Goal: Task Accomplishment & Management: Use online tool/utility

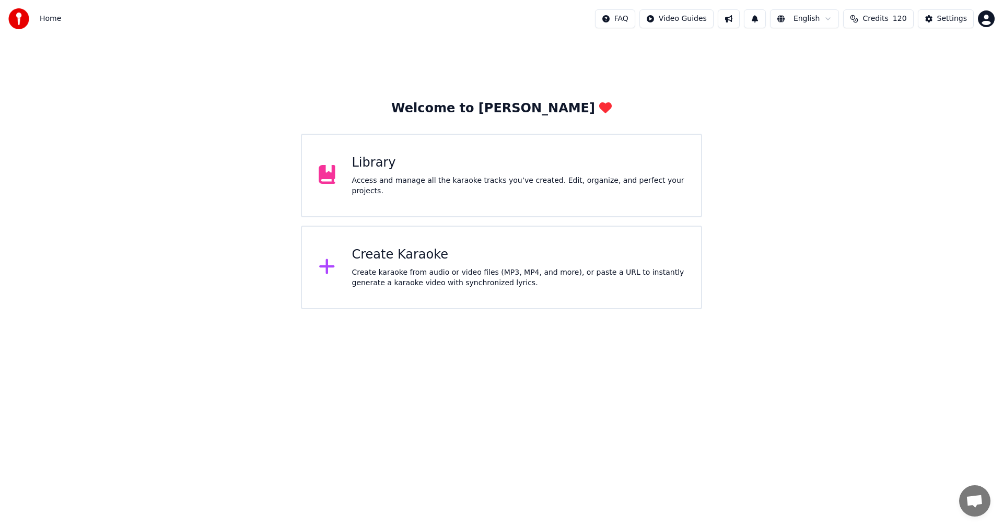
click at [396, 276] on div "Create karaoke from audio or video files (MP3, MP4, and more), or paste a URL t…" at bounding box center [518, 278] width 333 height 21
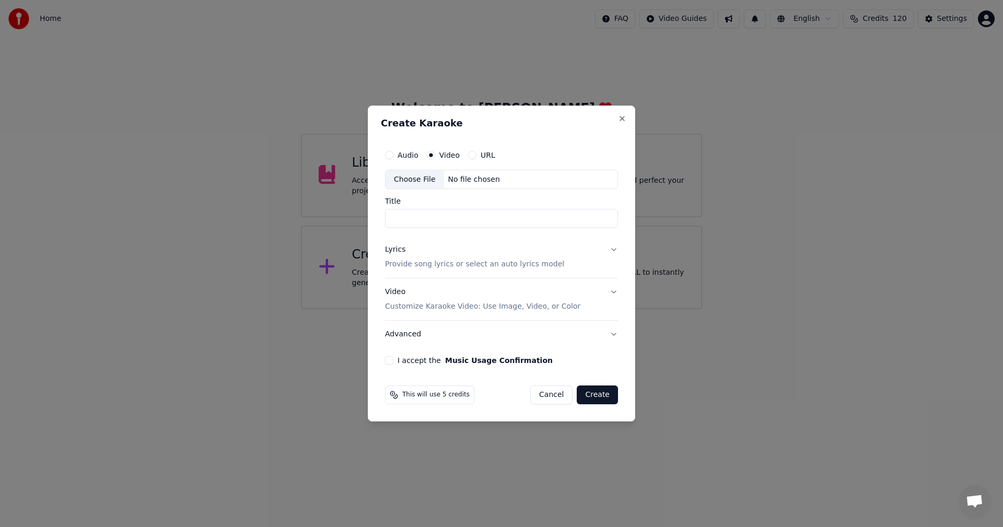
click at [425, 178] on div "Choose File" at bounding box center [415, 179] width 59 height 19
type input "*****"
click at [612, 248] on button "Lyrics Provide song lyrics or select an auto lyrics model" at bounding box center [502, 258] width 234 height 42
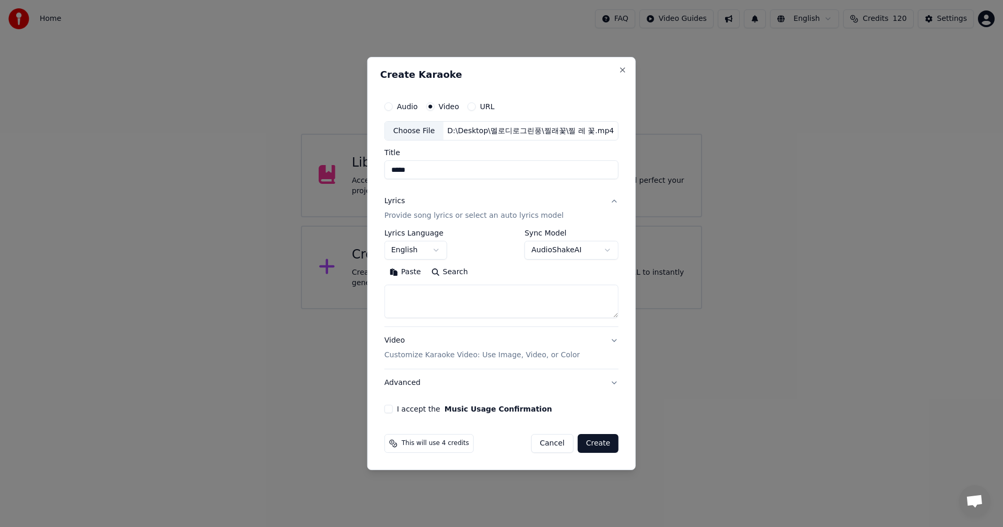
click at [435, 247] on button "English" at bounding box center [416, 250] width 63 height 19
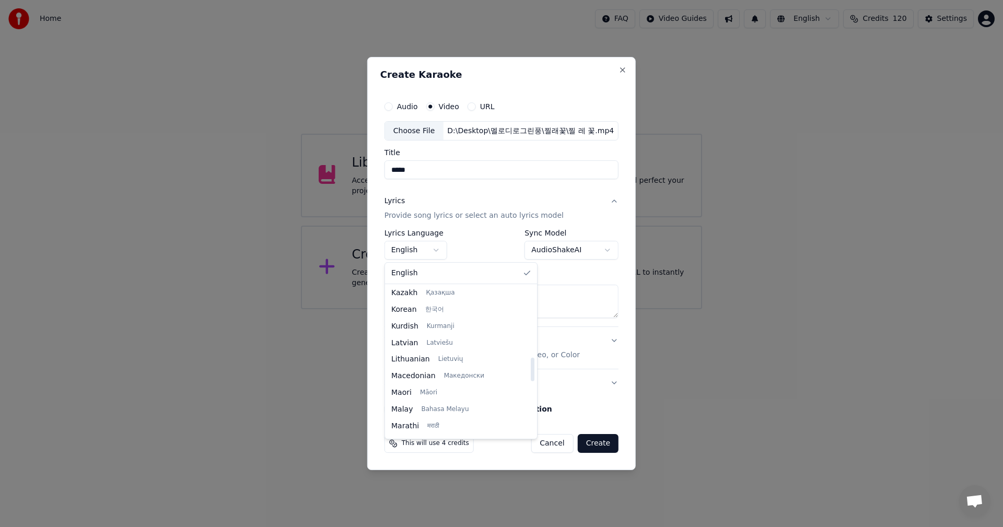
scroll to position [470, 0]
select select "**"
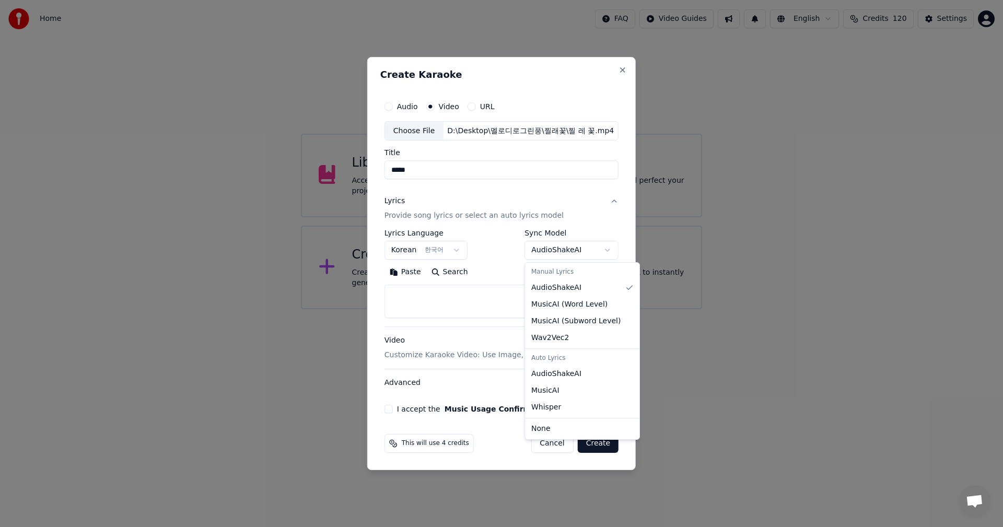
click at [610, 248] on body "**********" at bounding box center [501, 154] width 1003 height 309
select select "**********"
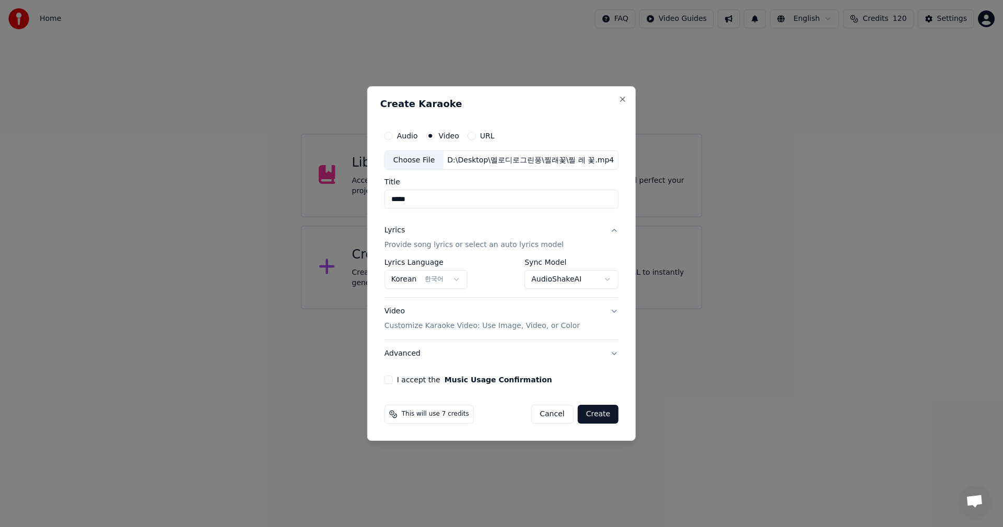
click at [601, 415] on button "Create" at bounding box center [598, 414] width 41 height 19
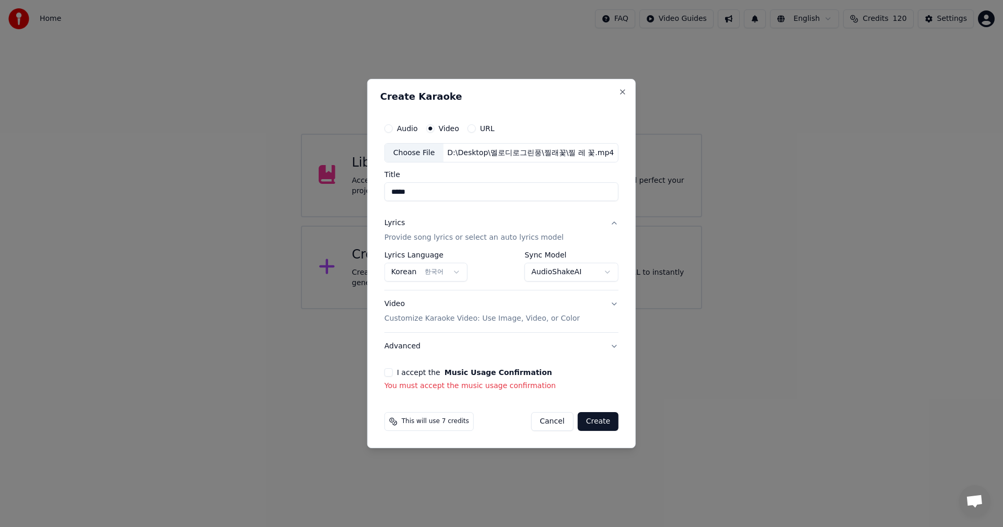
click at [392, 368] on button "I accept the Music Usage Confirmation" at bounding box center [389, 372] width 8 height 8
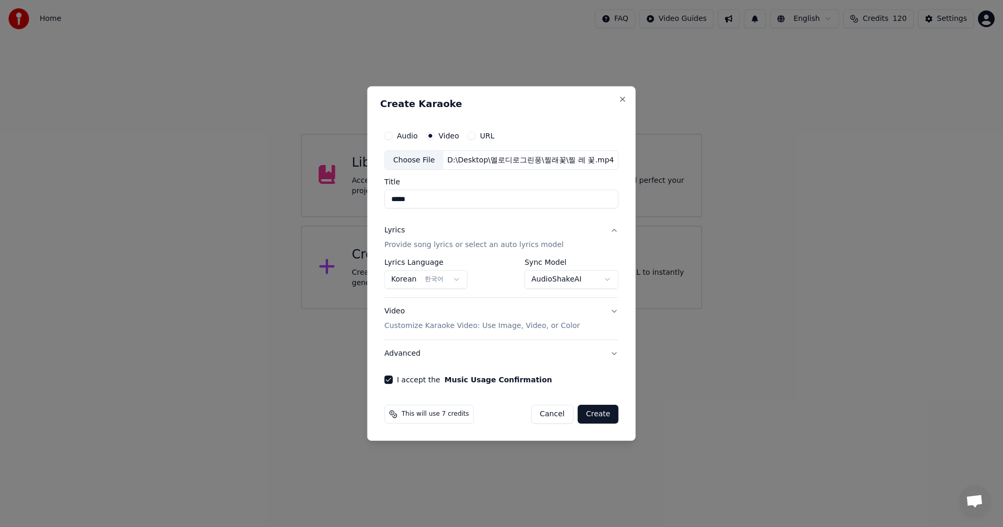
click at [598, 414] on button "Create" at bounding box center [598, 414] width 41 height 19
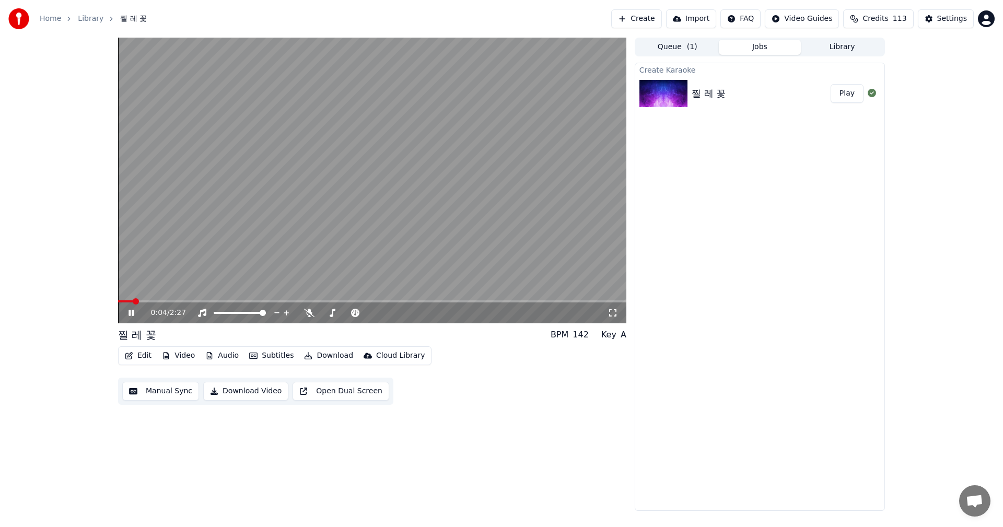
click at [124, 312] on div "0:04 / 2:27" at bounding box center [372, 313] width 500 height 10
click at [132, 314] on icon at bounding box center [138, 313] width 25 height 8
click at [137, 361] on button "Edit" at bounding box center [138, 356] width 35 height 15
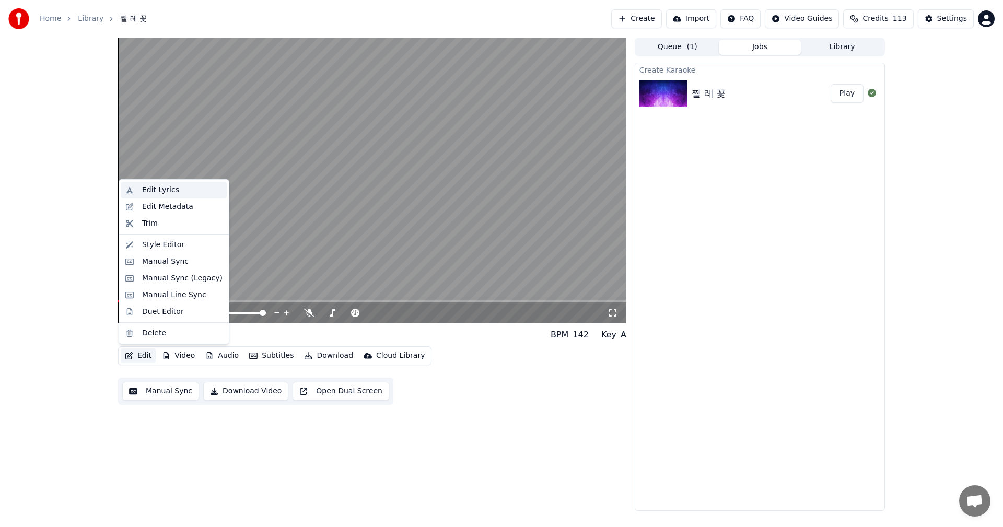
click at [158, 191] on div "Edit Lyrics" at bounding box center [160, 190] width 37 height 10
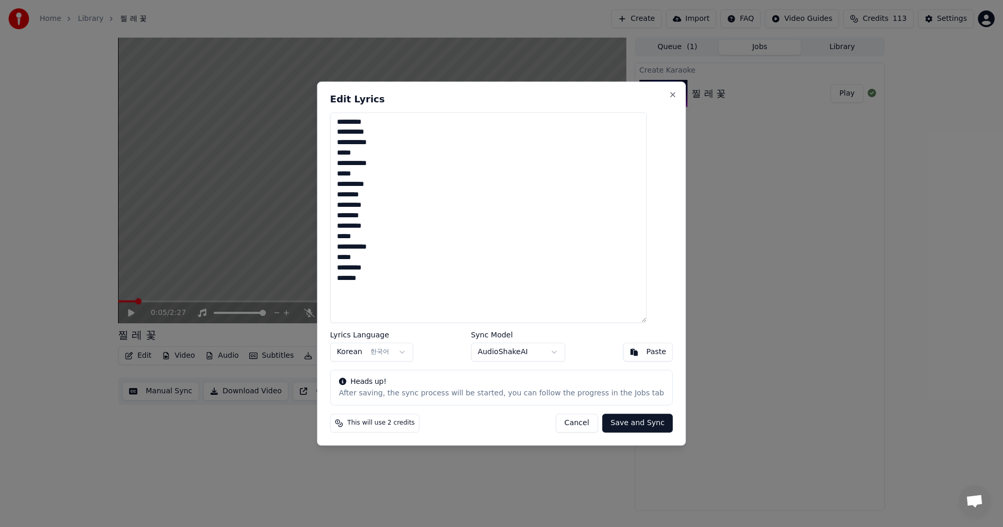
drag, startPoint x: 413, startPoint y: 294, endPoint x: 343, endPoint y: 120, distance: 187.4
click at [343, 120] on textarea "**********" at bounding box center [488, 217] width 317 height 211
click at [353, 216] on textarea "**********" at bounding box center [488, 217] width 317 height 211
click at [639, 423] on button "Save and Sync" at bounding box center [637, 423] width 71 height 19
type textarea "**********"
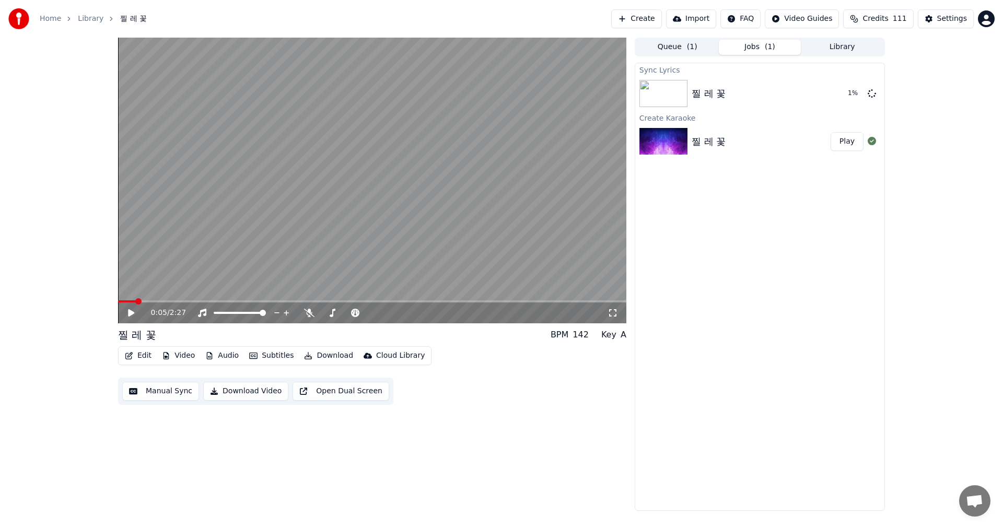
click at [975, 503] on span "채팅 열기" at bounding box center [974, 502] width 17 height 15
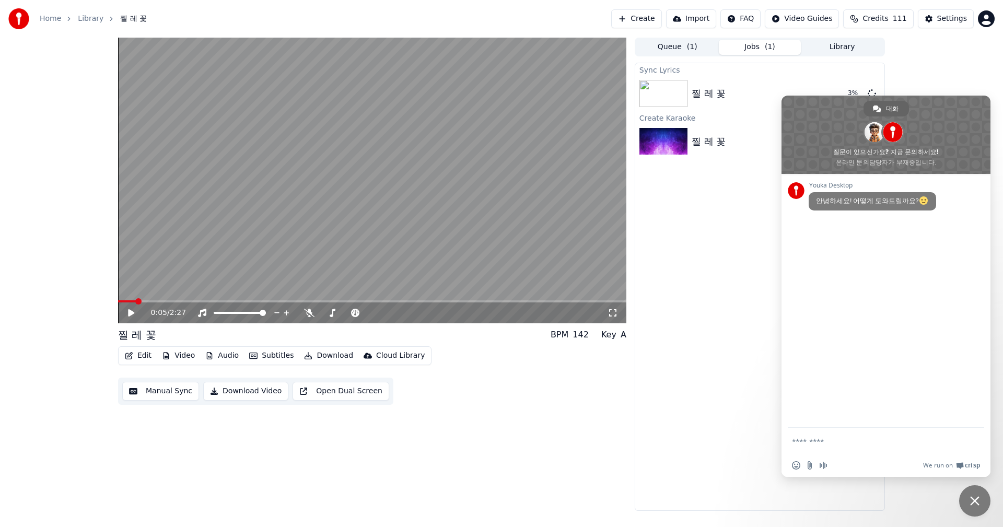
click at [609, 424] on div "0:05 / 2:27 찔 레 꽃 BPM 142 Key A Edit Video Audio Subtitles Download Cloud Libra…" at bounding box center [372, 274] width 508 height 473
click at [978, 505] on span "채팅 닫기" at bounding box center [974, 500] width 9 height 9
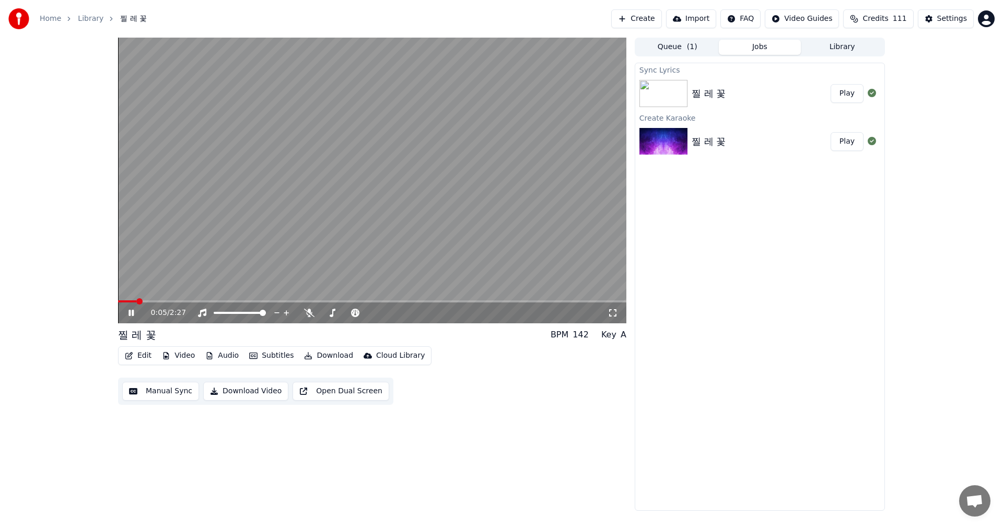
click at [130, 313] on icon at bounding box center [131, 313] width 5 height 6
click at [309, 312] on icon at bounding box center [309, 313] width 10 height 8
click at [136, 301] on span at bounding box center [139, 301] width 6 height 6
click at [129, 315] on icon at bounding box center [131, 312] width 6 height 7
click at [129, 315] on icon at bounding box center [131, 313] width 5 height 6
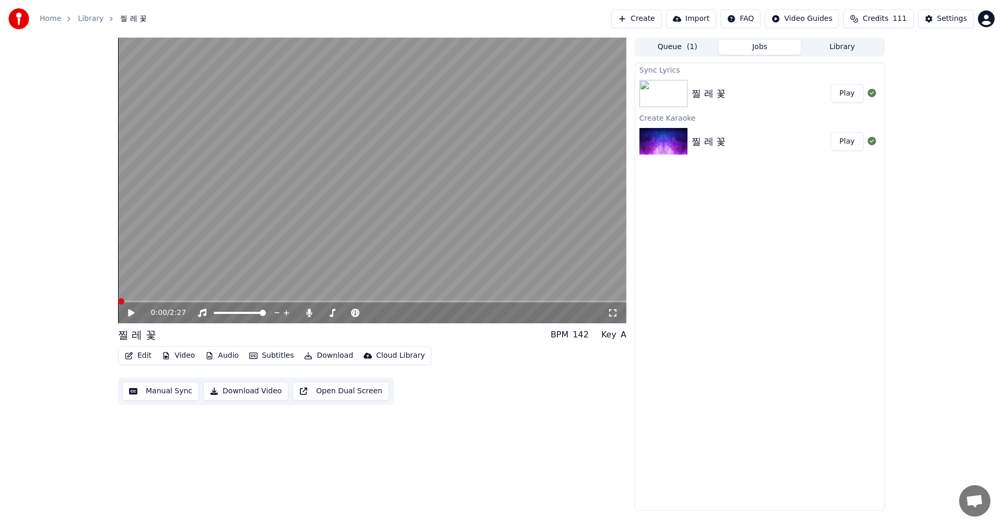
click at [118, 303] on span at bounding box center [121, 301] width 6 height 6
click at [129, 314] on icon at bounding box center [131, 312] width 6 height 7
click at [130, 311] on icon at bounding box center [131, 313] width 5 height 6
click at [142, 300] on span at bounding box center [130, 301] width 24 height 2
click at [128, 314] on icon at bounding box center [138, 313] width 25 height 8
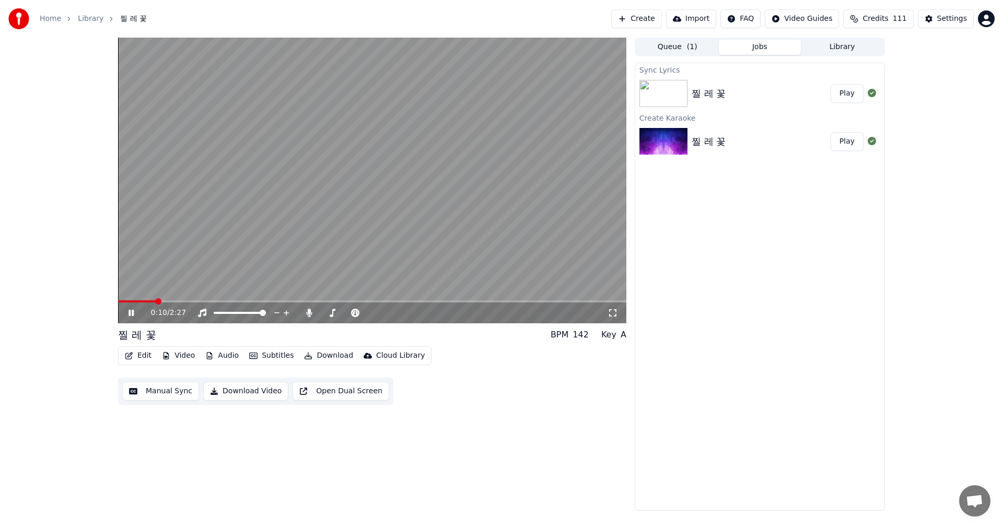
click at [119, 316] on div "0:10 / 2:27" at bounding box center [372, 313] width 508 height 21
click at [129, 314] on icon at bounding box center [131, 313] width 5 height 6
click at [127, 312] on icon at bounding box center [138, 313] width 25 height 8
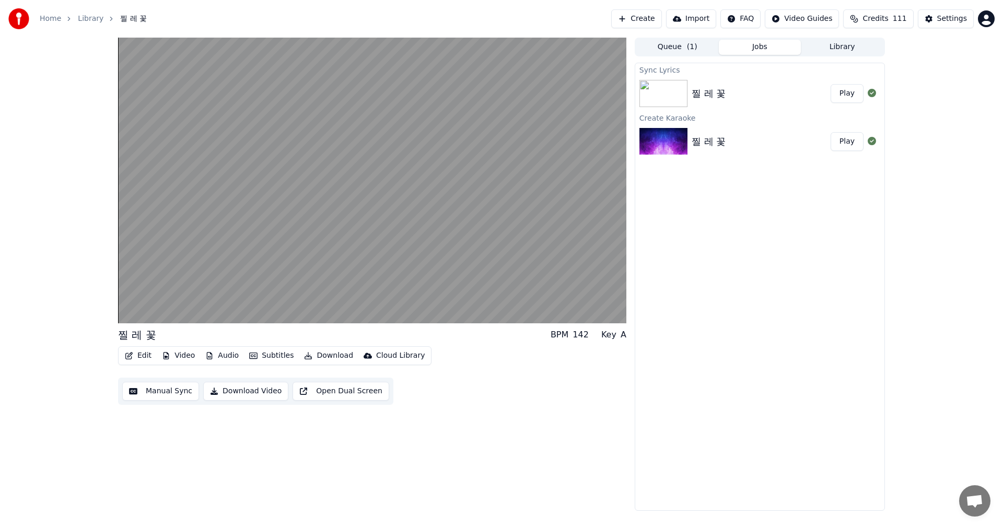
click at [143, 356] on button "Edit" at bounding box center [138, 356] width 35 height 15
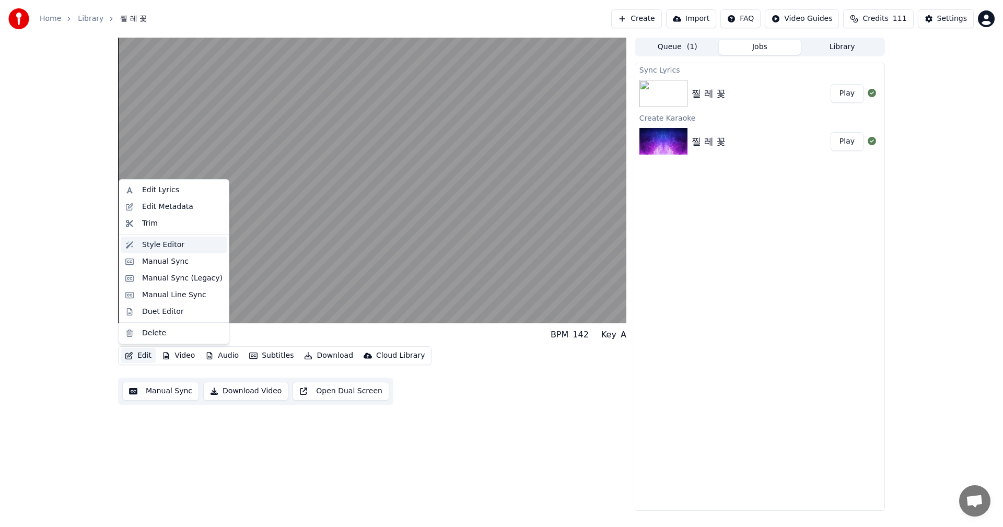
click at [148, 243] on div "Style Editor" at bounding box center [163, 245] width 42 height 10
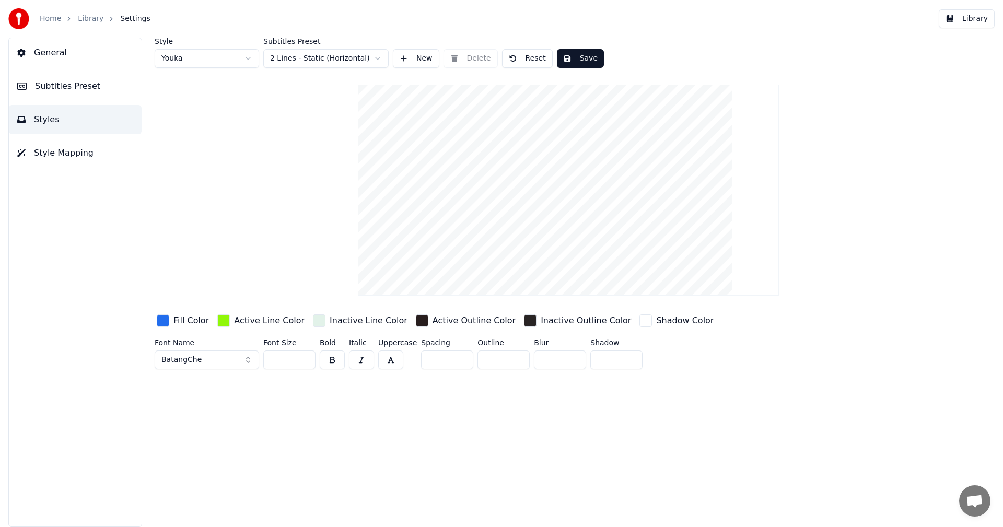
click at [248, 359] on button "BatangChe" at bounding box center [207, 360] width 105 height 19
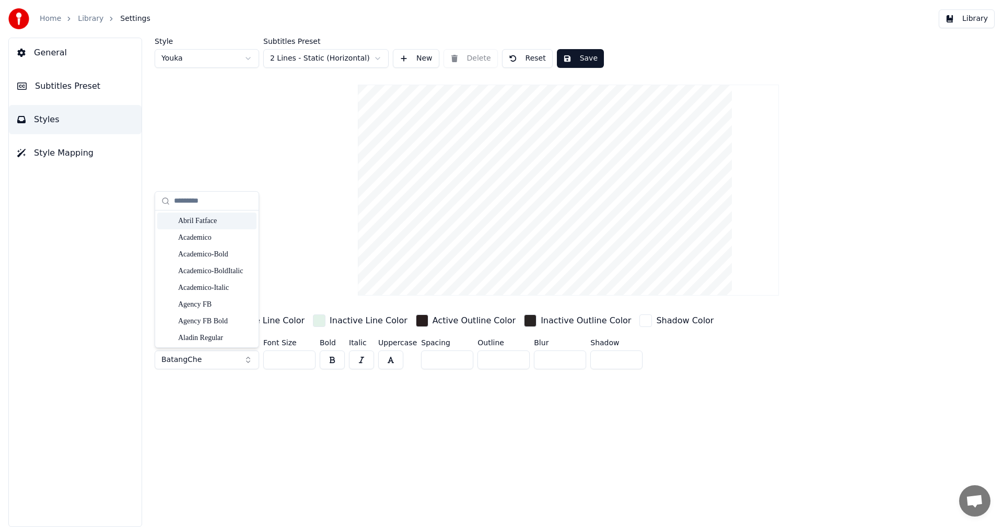
click at [215, 221] on div "Abril Fatface" at bounding box center [215, 221] width 74 height 10
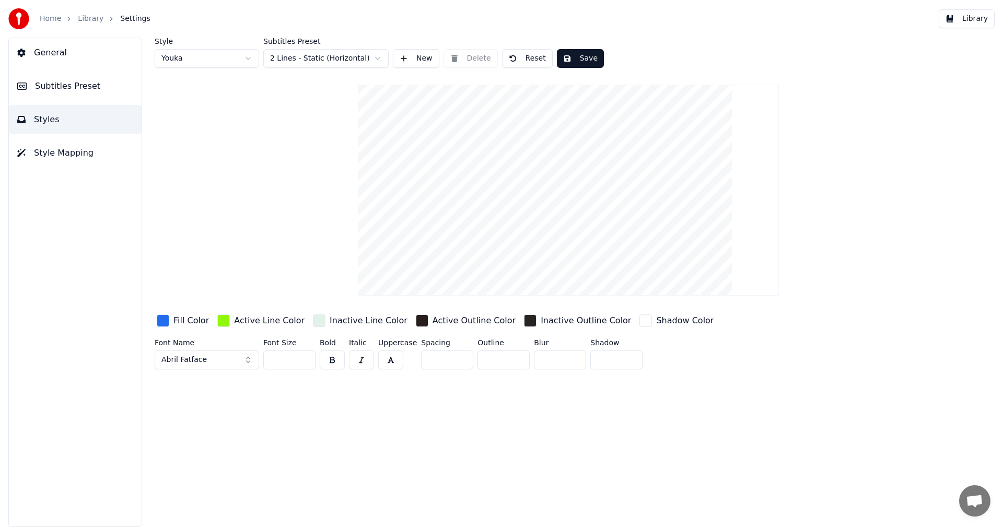
click at [248, 361] on button "Abril Fatface" at bounding box center [207, 360] width 105 height 19
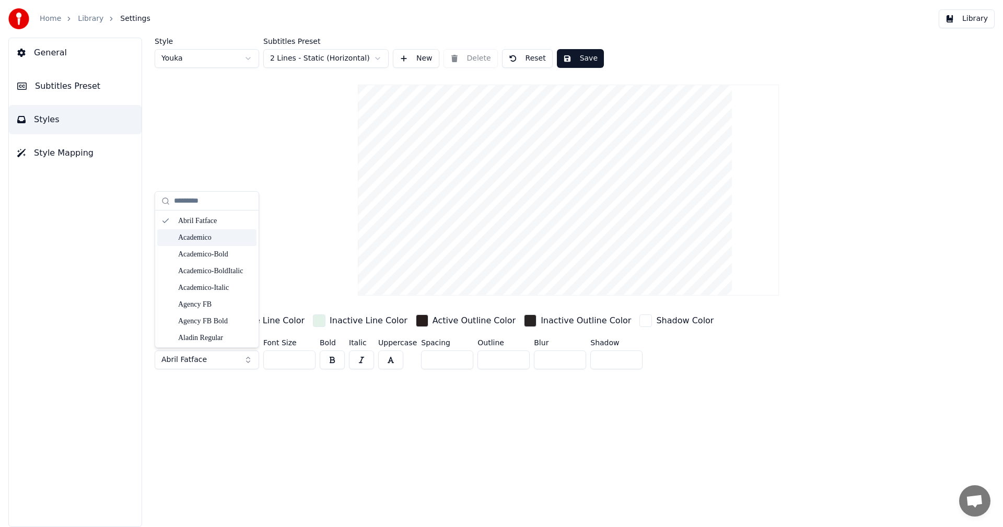
click at [203, 241] on div "Academico" at bounding box center [215, 238] width 74 height 10
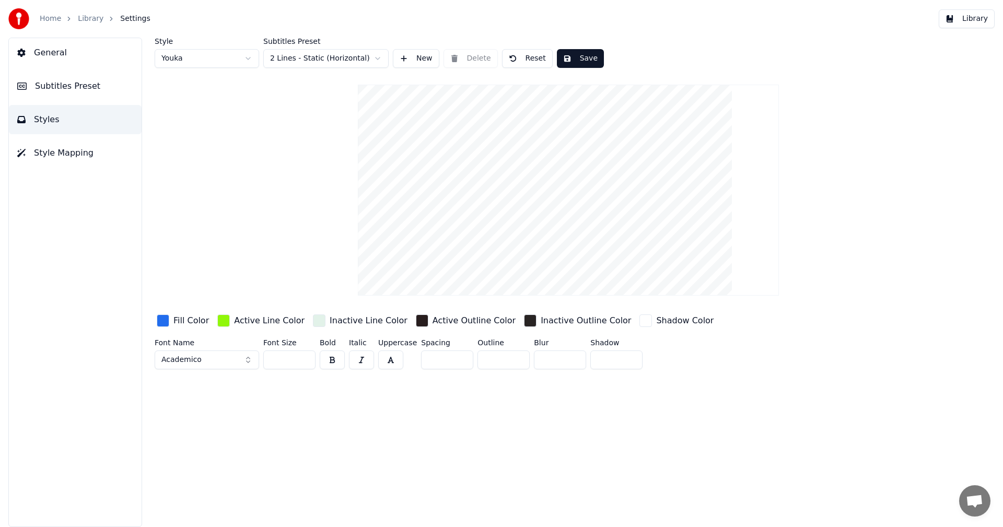
click at [247, 362] on button "Academico" at bounding box center [207, 360] width 105 height 19
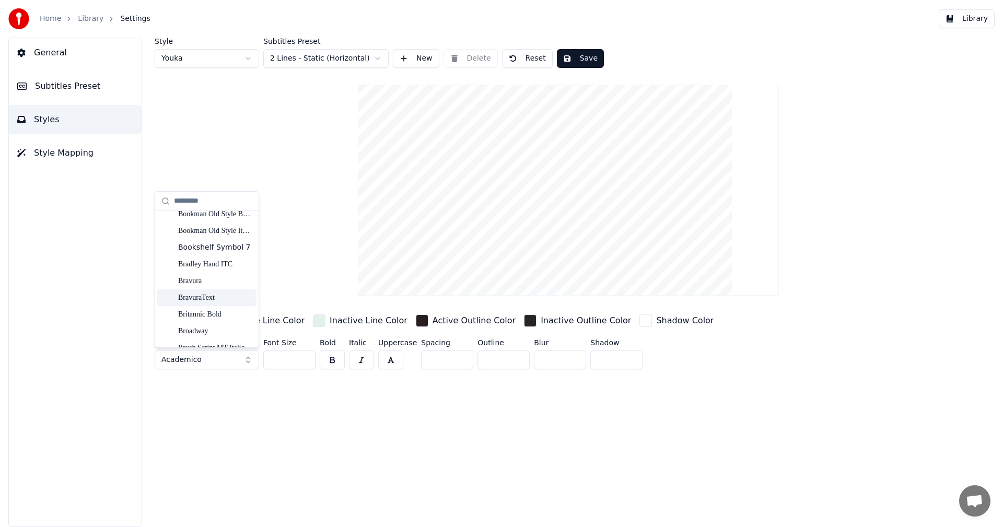
scroll to position [1045, 0]
click at [204, 280] on div "Broadway" at bounding box center [215, 279] width 74 height 10
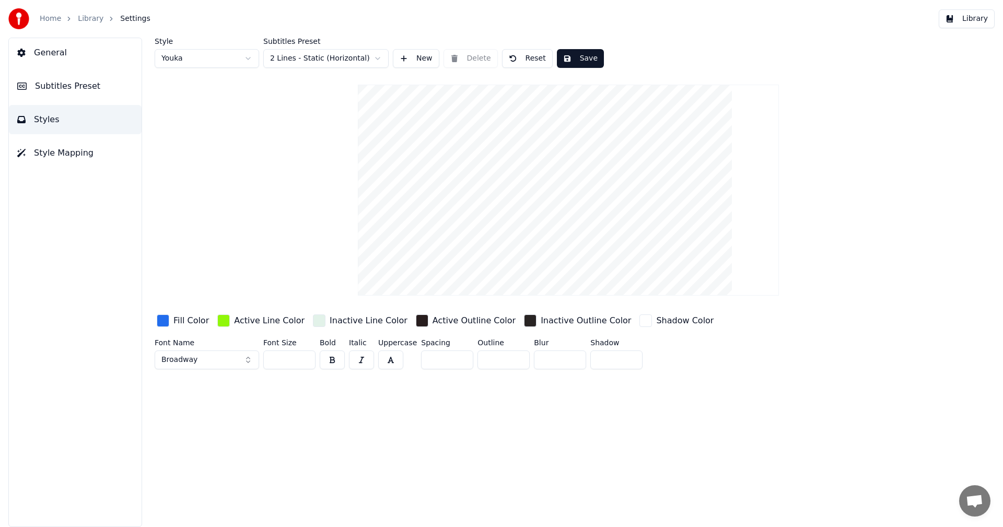
click at [575, 59] on button "Save" at bounding box center [580, 58] width 47 height 19
click at [961, 19] on button "Library" at bounding box center [967, 18] width 56 height 19
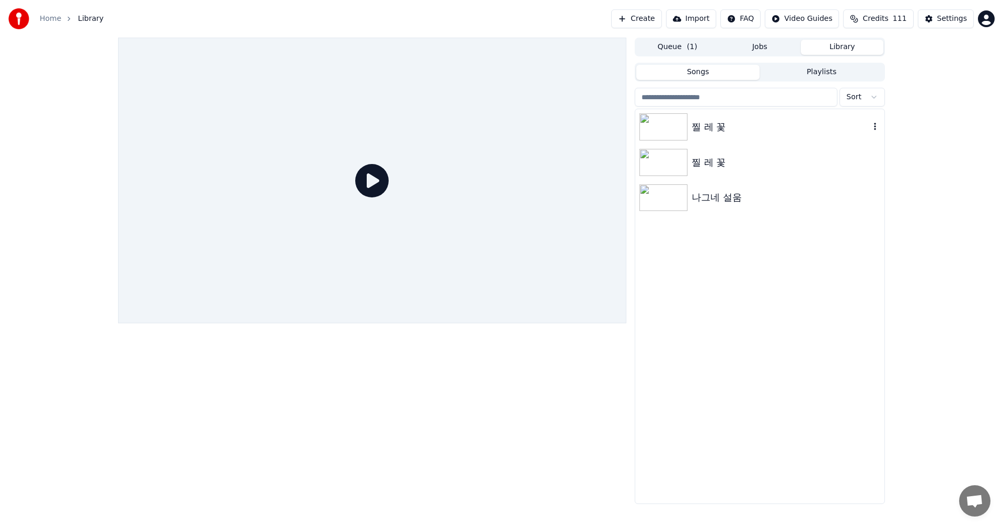
click at [679, 133] on img at bounding box center [664, 126] width 48 height 27
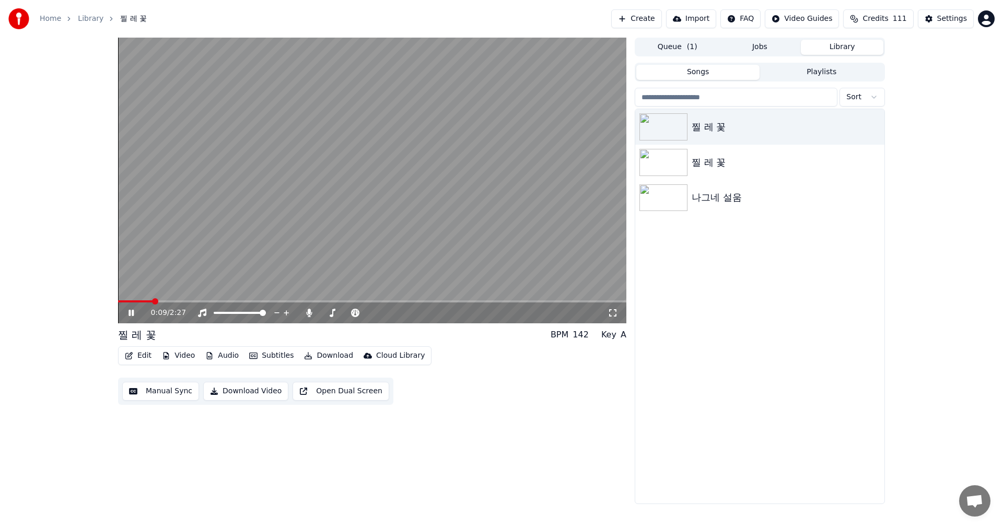
click at [185, 300] on video at bounding box center [372, 181] width 508 height 286
click at [182, 303] on span at bounding box center [372, 301] width 508 height 2
click at [136, 313] on icon at bounding box center [138, 313] width 25 height 8
click at [143, 357] on button "Edit" at bounding box center [138, 356] width 35 height 15
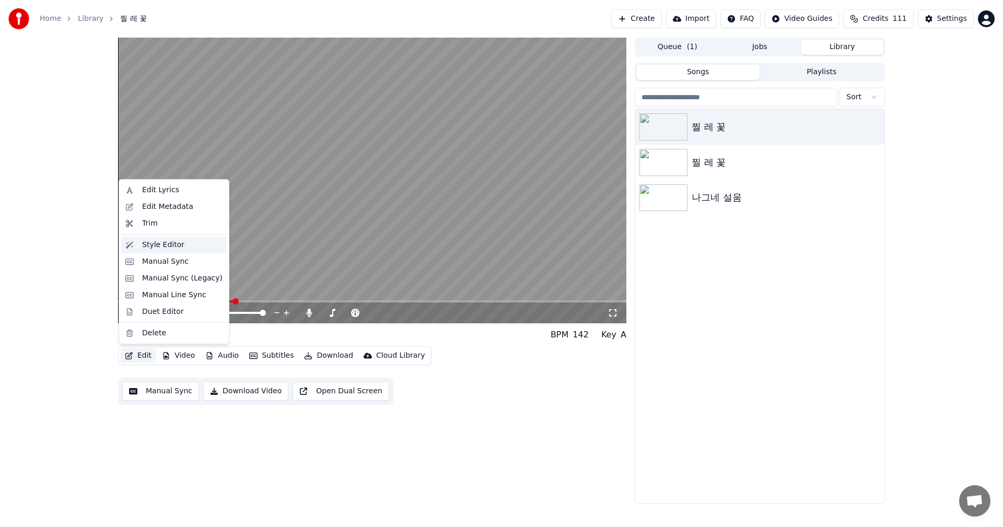
click at [169, 249] on div "Style Editor" at bounding box center [163, 245] width 42 height 10
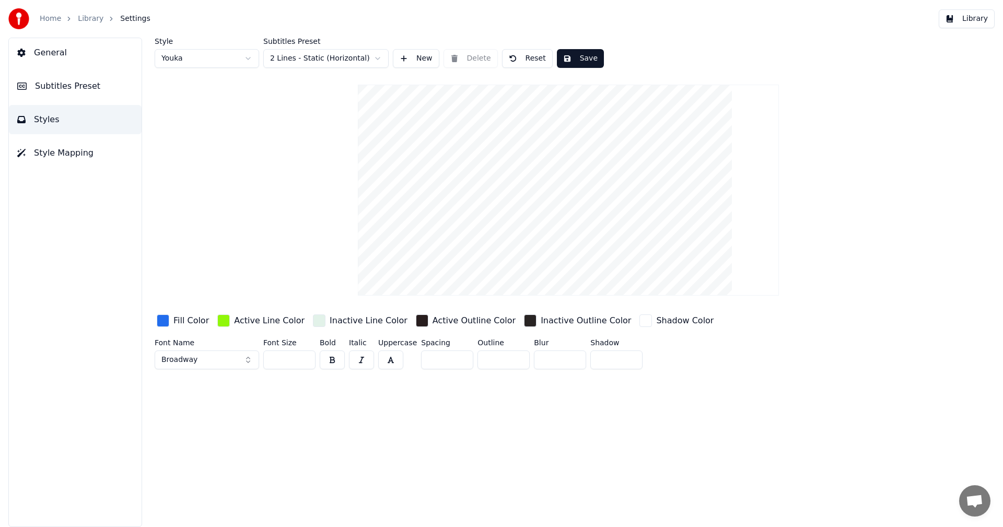
click at [247, 363] on button "Broadway" at bounding box center [207, 360] width 105 height 19
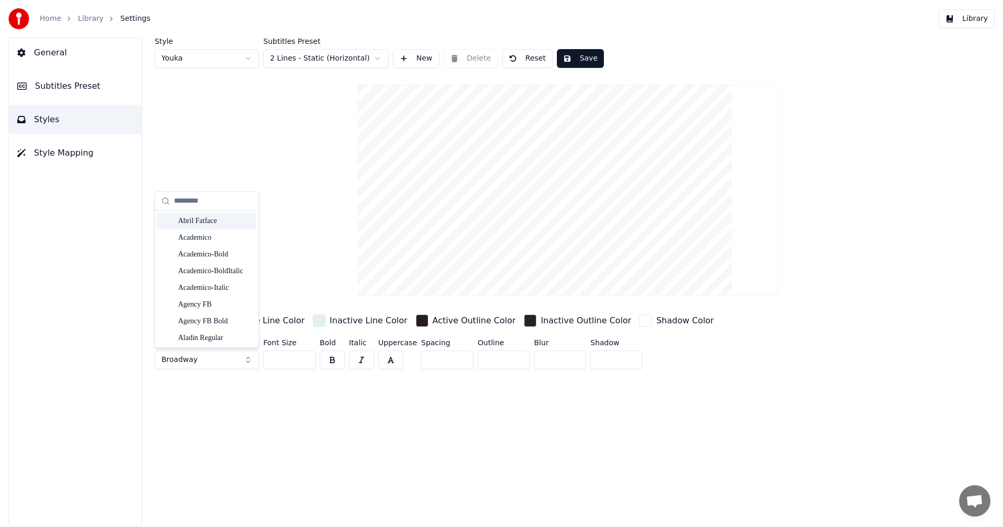
click at [215, 226] on div "Abril Fatface" at bounding box center [215, 221] width 74 height 10
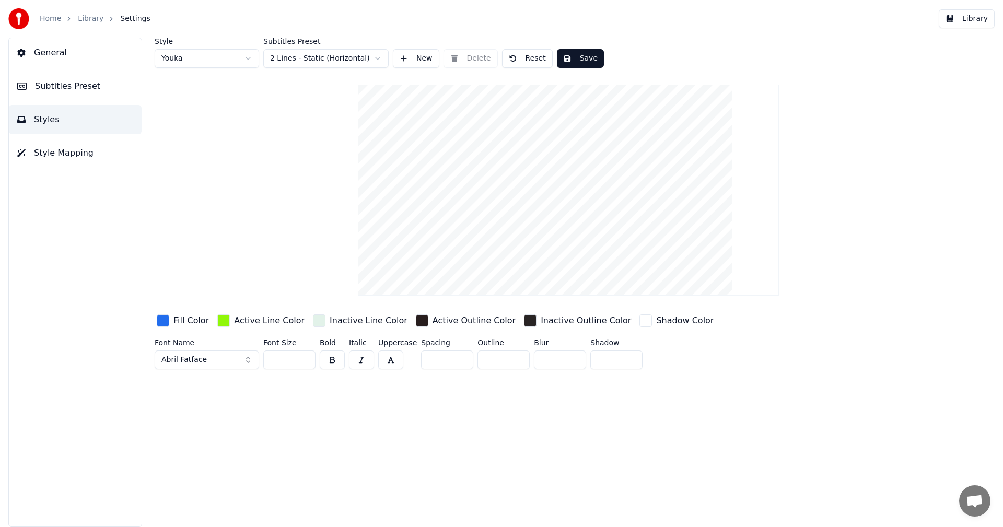
click at [577, 60] on button "Save" at bounding box center [580, 58] width 47 height 19
click at [979, 22] on button "Library" at bounding box center [967, 18] width 56 height 19
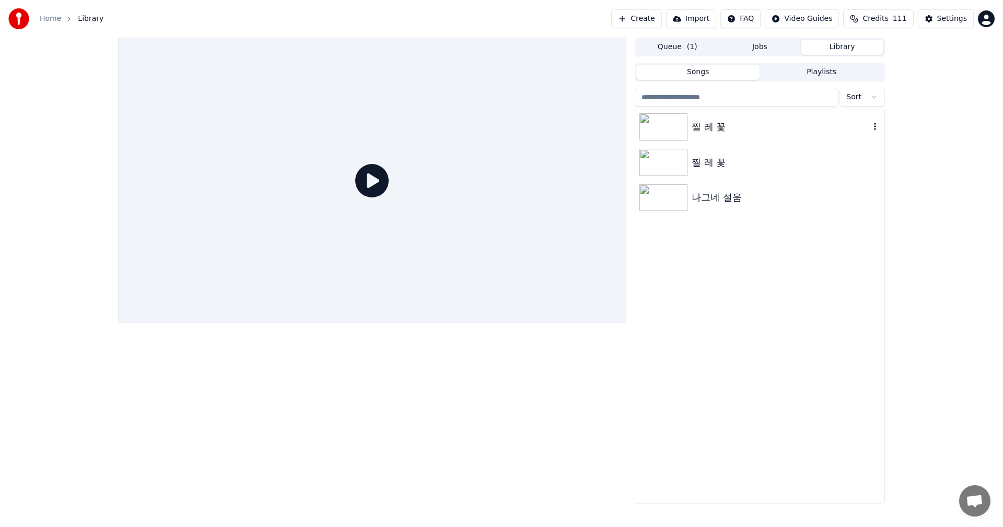
click at [668, 129] on img at bounding box center [664, 126] width 48 height 27
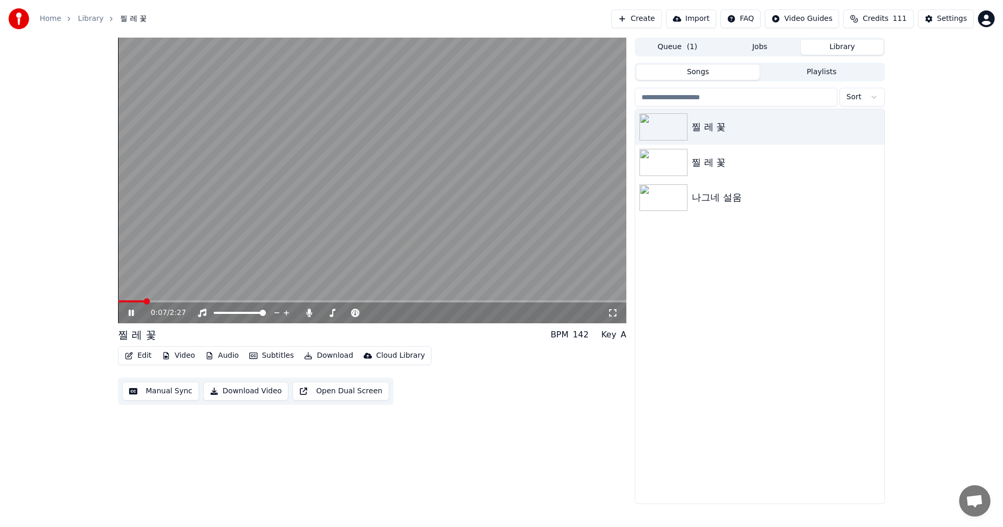
click at [180, 299] on video at bounding box center [372, 181] width 508 height 286
click at [183, 303] on span at bounding box center [372, 301] width 508 height 2
click at [130, 313] on icon at bounding box center [131, 312] width 6 height 7
click at [131, 312] on icon at bounding box center [138, 313] width 25 height 8
click at [235, 393] on button "Download Video" at bounding box center [245, 391] width 85 height 19
